Goal: Task Accomplishment & Management: Use online tool/utility

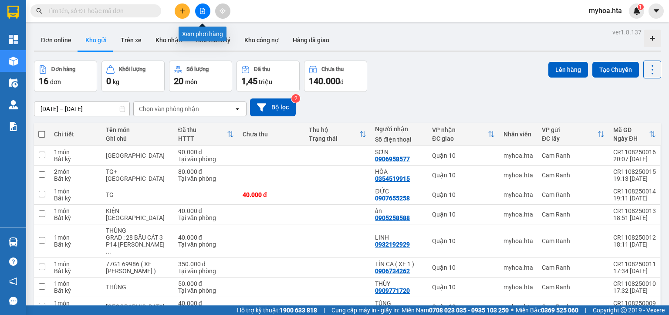
click at [199, 7] on button at bounding box center [202, 10] width 15 height 15
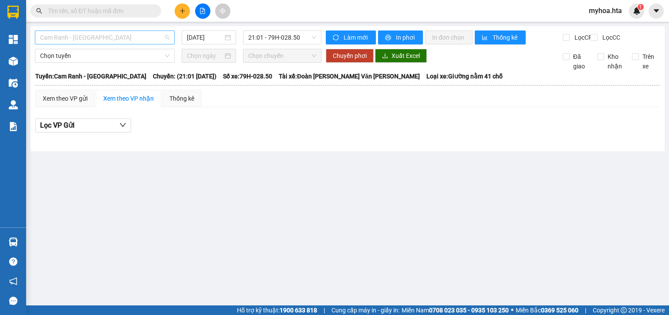
click at [150, 39] on span "Cam Ranh - [GEOGRAPHIC_DATA]" at bounding box center [104, 37] width 129 height 13
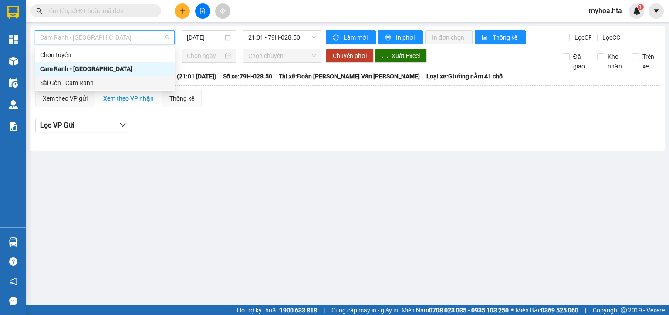
click at [141, 78] on div "Sài Gòn - Cam Ranh" at bounding box center [104, 83] width 129 height 10
type input "[DATE]"
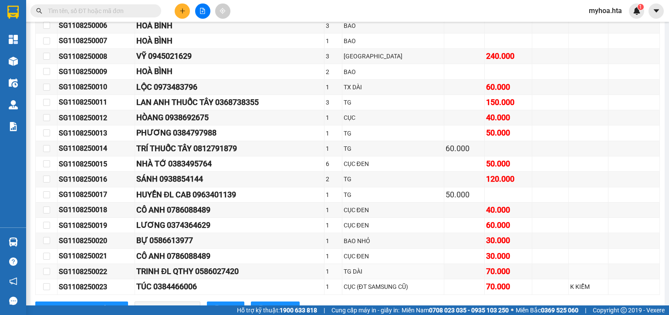
scroll to position [352, 0]
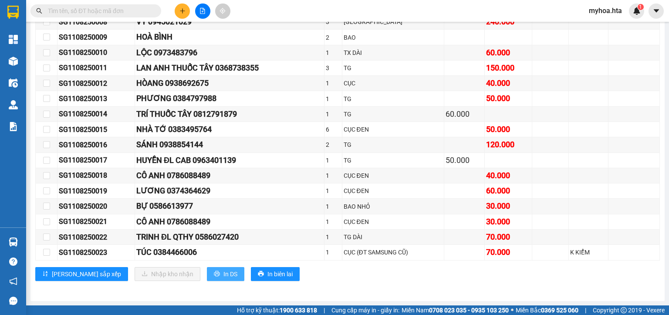
click at [207, 278] on button "In DS" at bounding box center [225, 274] width 37 height 14
